Goal: Transaction & Acquisition: Purchase product/service

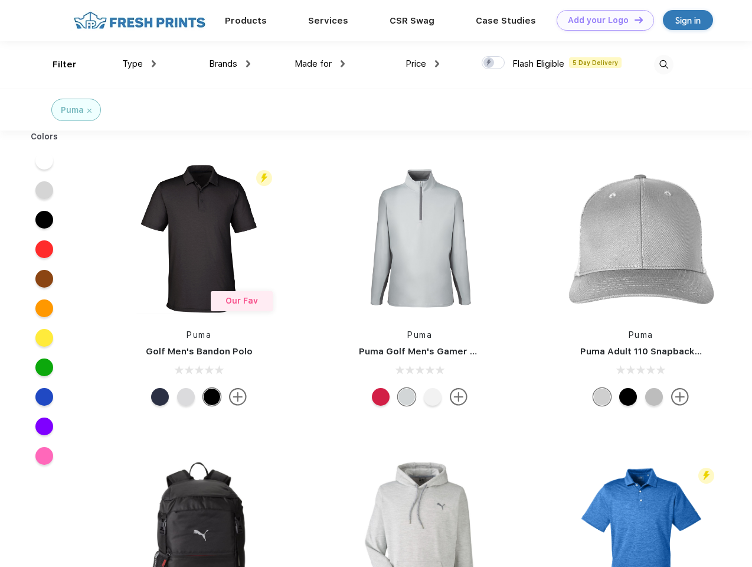
click at [601, 20] on link "Add your Logo Design Tool" at bounding box center [605, 20] width 97 height 21
click at [0, 0] on div "Design Tool" at bounding box center [0, 0] width 0 height 0
click at [634, 19] on link "Add your Logo Design Tool" at bounding box center [605, 20] width 97 height 21
click at [57, 64] on div "Filter" at bounding box center [65, 65] width 24 height 14
click at [139, 64] on span "Type" at bounding box center [132, 63] width 21 height 11
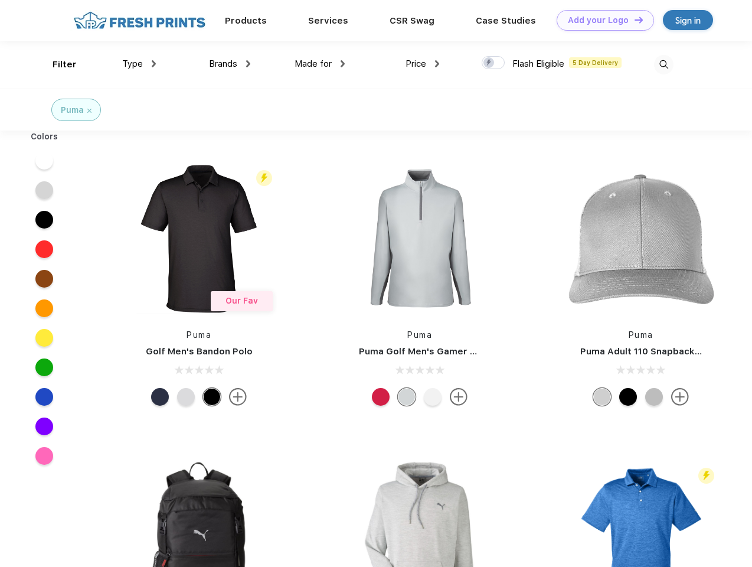
click at [230, 64] on span "Brands" at bounding box center [223, 63] width 28 height 11
click at [320, 64] on span "Made for" at bounding box center [313, 63] width 37 height 11
click at [423, 64] on span "Price" at bounding box center [416, 63] width 21 height 11
click at [494, 63] on div at bounding box center [493, 62] width 23 height 13
click at [490, 63] on input "checkbox" at bounding box center [486, 60] width 8 height 8
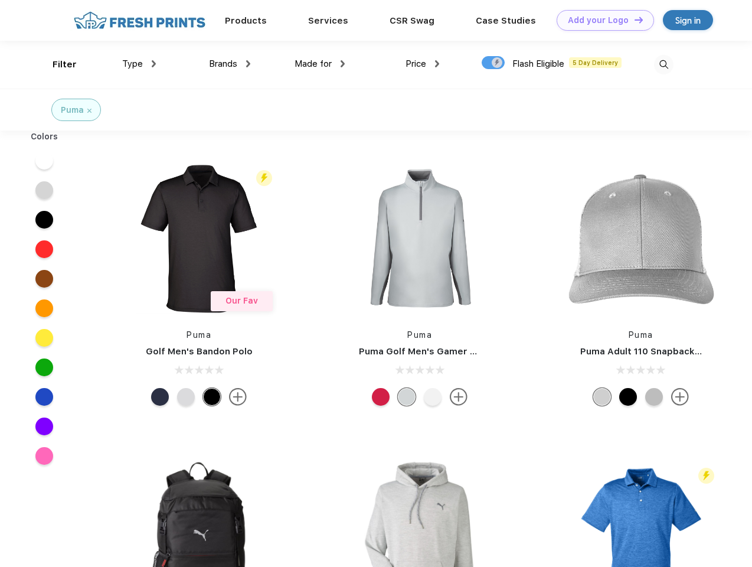
click at [664, 64] on img at bounding box center [663, 64] width 19 height 19
